Goal: Task Accomplishment & Management: Use online tool/utility

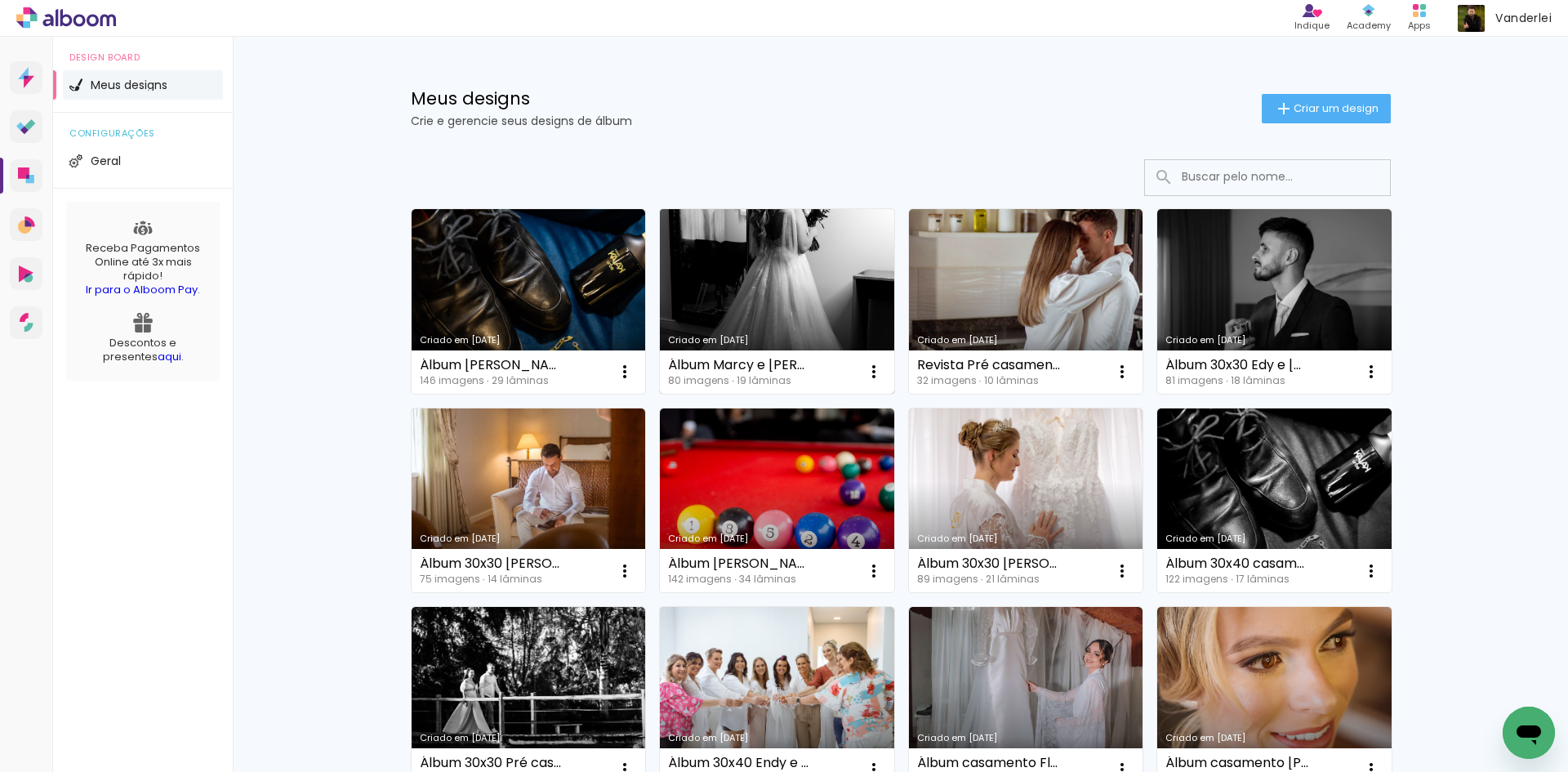
click at [800, 278] on link "Criado em [DATE]" at bounding box center [776, 301] width 234 height 184
